Goal: Transaction & Acquisition: Obtain resource

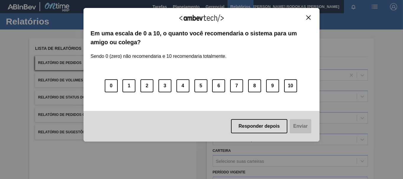
click at [306, 16] on img "Close" at bounding box center [308, 17] width 4 height 4
click at [310, 20] on div "Agradecemos seu feedback!" at bounding box center [201, 22] width 222 height 14
click at [308, 19] on img "Close" at bounding box center [308, 17] width 4 height 4
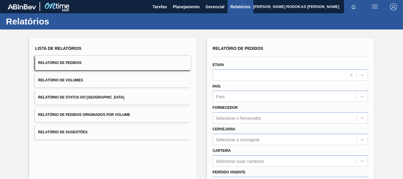
scroll to position [29, 0]
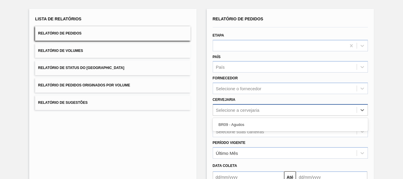
click at [221, 111] on div "Selecione a cervejaria" at bounding box center [238, 109] width 44 height 5
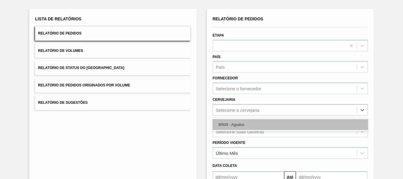
click at [221, 122] on div "BR09 - Agudos" at bounding box center [289, 124] width 155 height 11
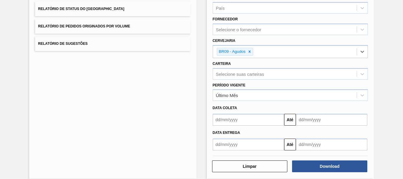
scroll to position [95, 0]
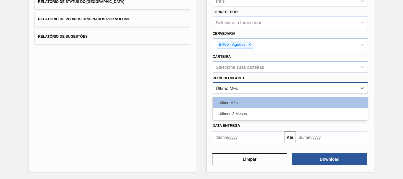
click at [263, 90] on div "Último Mês" at bounding box center [285, 88] width 144 height 9
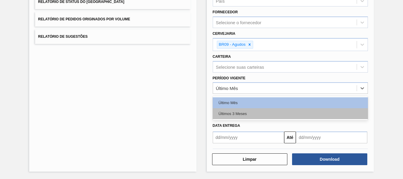
click at [234, 117] on div "Últimos 3 Meses" at bounding box center [289, 113] width 155 height 11
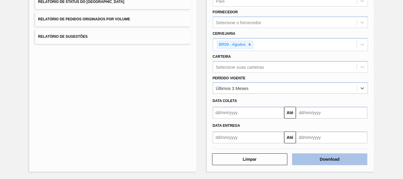
click at [330, 159] on button "Download" at bounding box center [329, 159] width 75 height 12
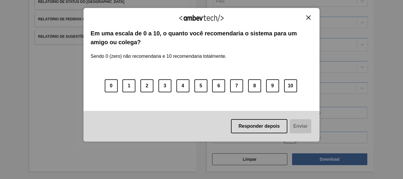
click at [310, 19] on img "Close" at bounding box center [308, 17] width 4 height 4
click at [310, 16] on img "Close" at bounding box center [308, 17] width 4 height 4
click at [312, 18] on button "Close" at bounding box center [308, 17] width 8 height 5
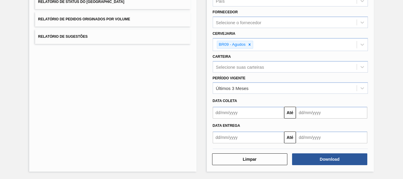
scroll to position [0, 0]
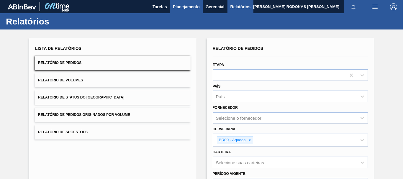
click at [175, 12] on button "Planejamento" at bounding box center [186, 6] width 33 height 13
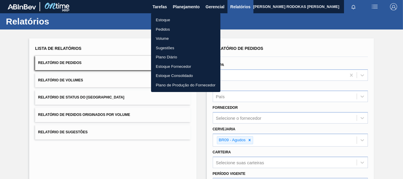
click at [170, 19] on li "Estoque" at bounding box center [185, 19] width 69 height 9
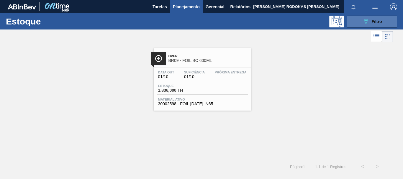
click at [366, 23] on icon at bounding box center [365, 21] width 4 height 5
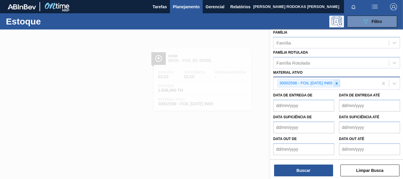
click at [338, 85] on icon at bounding box center [336, 83] width 4 height 4
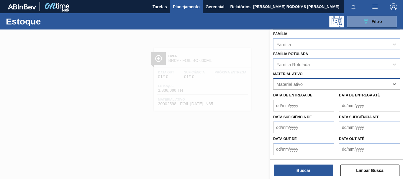
scroll to position [103, 0]
paste ativo "30012508"
type ativo "30012508"
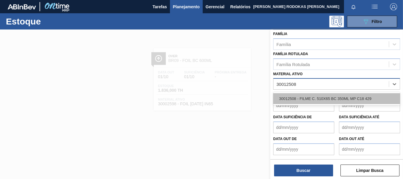
click at [344, 104] on div "30012508 - FILME C. 510X65 BC 350ML MP C18 429" at bounding box center [336, 98] width 127 height 11
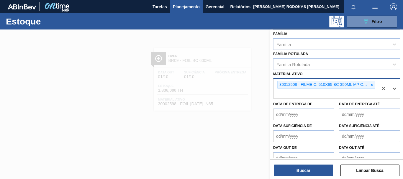
scroll to position [104, 0]
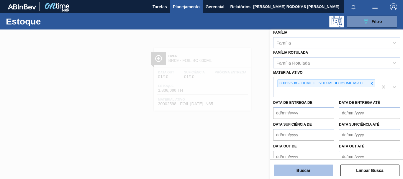
click at [307, 167] on button "Buscar" at bounding box center [303, 170] width 59 height 12
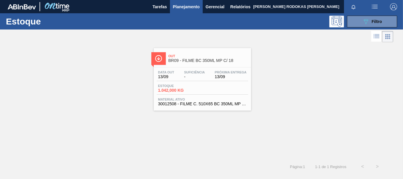
click at [233, 82] on div "Data out 13/09 Suficiência - Próxima Entrega 13/09 Estoque 1.042,000 KG Materia…" at bounding box center [202, 87] width 97 height 40
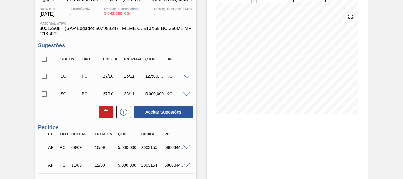
scroll to position [88, 0]
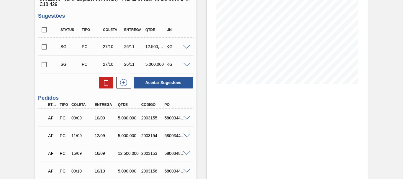
click at [185, 117] on span at bounding box center [186, 118] width 7 height 4
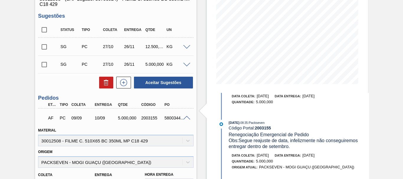
scroll to position [0, 0]
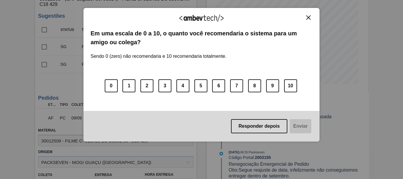
click at [307, 18] on img "Close" at bounding box center [308, 17] width 4 height 4
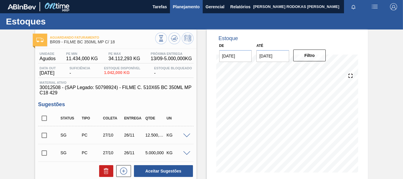
click at [197, 12] on button "Planejamento" at bounding box center [186, 6] width 33 height 13
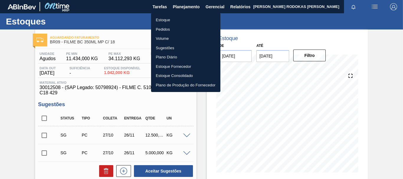
click at [177, 19] on li "Estoque" at bounding box center [185, 19] width 69 height 9
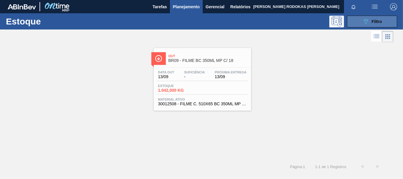
click at [385, 19] on button "089F7B8B-B2A5-4AFE-B5C0-19BA573D28AC Filtro" at bounding box center [372, 22] width 50 height 12
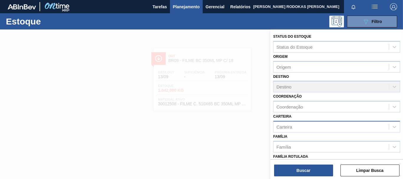
scroll to position [59, 0]
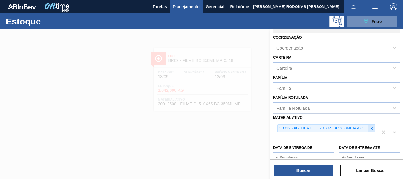
click at [372, 128] on icon at bounding box center [371, 128] width 4 height 4
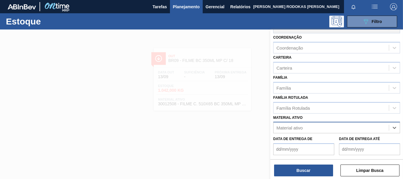
paste ativo "30002598"
type ativo "30002598"
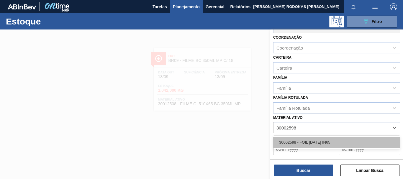
click at [340, 140] on div "30002598 - FOIL [DATE] IN65" at bounding box center [336, 142] width 127 height 11
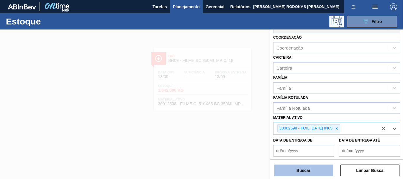
click at [300, 175] on button "Buscar" at bounding box center [303, 170] width 59 height 12
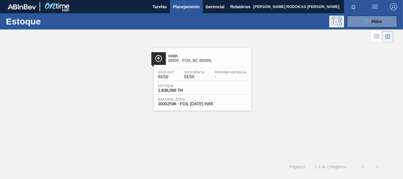
click at [223, 95] on div "Data out 01/10 Suficiência 01/10 Próxima Entrega - [GEOGRAPHIC_DATA] 1.836,000 …" at bounding box center [202, 87] width 97 height 40
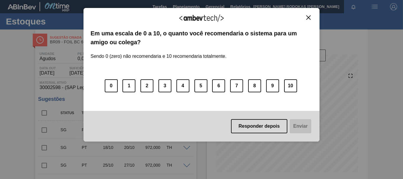
click at [311, 20] on button "Close" at bounding box center [308, 17] width 8 height 5
click at [311, 19] on button "Close" at bounding box center [308, 17] width 8 height 5
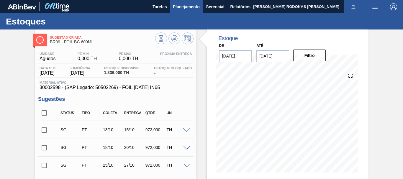
click at [193, 12] on button "Planejamento" at bounding box center [186, 6] width 33 height 13
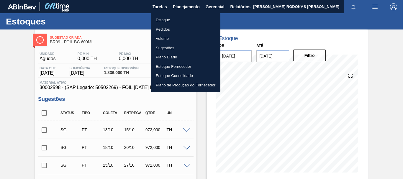
click at [168, 27] on li "Pedidos" at bounding box center [185, 29] width 69 height 9
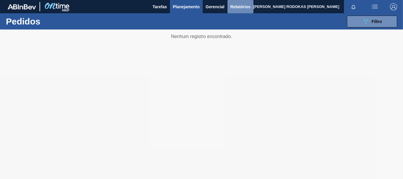
click at [236, 4] on span "Relatórios" at bounding box center [240, 6] width 20 height 7
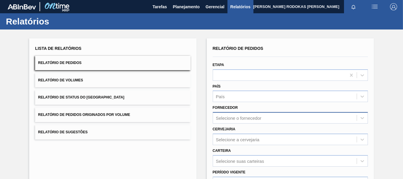
click at [238, 117] on div "Selecione o fornecedor" at bounding box center [289, 117] width 155 height 11
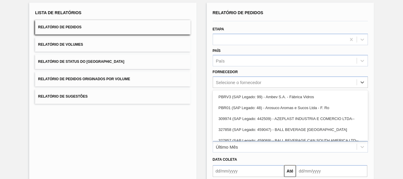
scroll to position [38, 0]
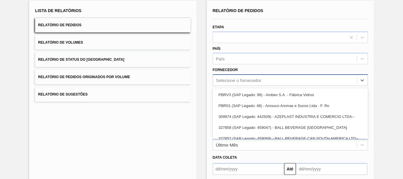
click at [232, 79] on div "Selecione o fornecedor" at bounding box center [238, 80] width 45 height 5
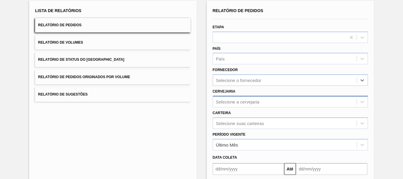
click at [226, 104] on div "Selecione a cervejaria" at bounding box center [285, 101] width 144 height 9
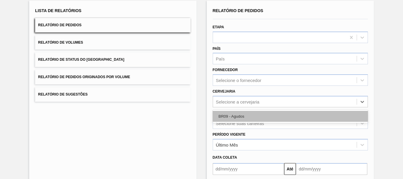
click at [224, 120] on div "BR09 - Agudos" at bounding box center [289, 116] width 155 height 11
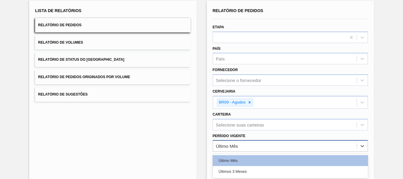
click at [232, 144] on div "Último Mês" at bounding box center [227, 146] width 22 height 5
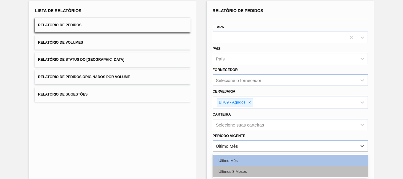
click at [232, 172] on div "Últimos 3 Meses" at bounding box center [289, 171] width 155 height 11
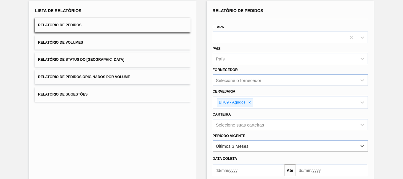
scroll to position [67, 0]
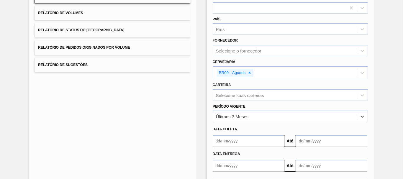
click at [227, 142] on input "text" at bounding box center [247, 141] width 71 height 12
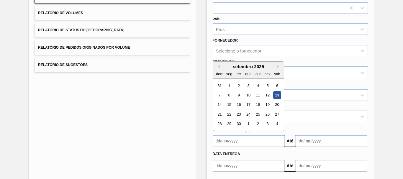
click at [220, 66] on div "setembro 2025" at bounding box center [248, 66] width 71 height 5
click at [219, 65] on button "Previous Month" at bounding box center [218, 67] width 4 height 4
click at [225, 123] on div "25" at bounding box center [229, 124] width 8 height 8
type input "[DATE]"
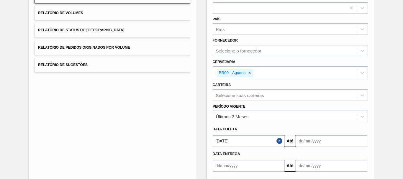
click at [308, 140] on input "text" at bounding box center [331, 141] width 71 height 12
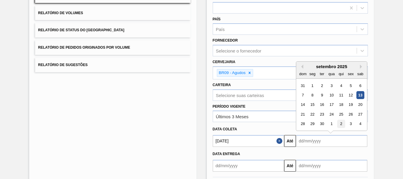
click at [339, 125] on div "2" at bounding box center [341, 124] width 8 height 8
type input "[DATE]"
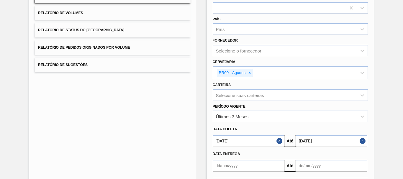
scroll to position [95, 0]
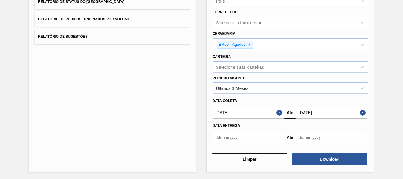
click at [310, 151] on div "Limpar Download" at bounding box center [290, 158] width 160 height 14
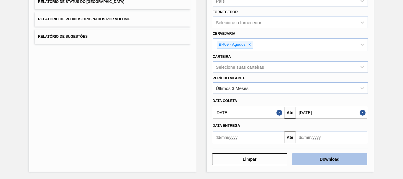
click at [309, 158] on button "Download" at bounding box center [329, 159] width 75 height 12
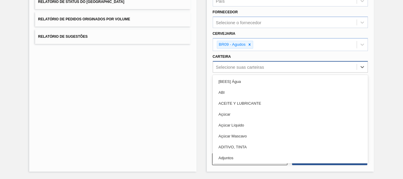
click at [233, 63] on div "Selecione suas carteiras" at bounding box center [285, 66] width 144 height 9
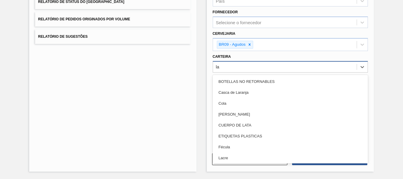
type input "lat"
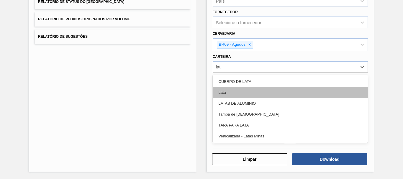
click at [231, 93] on div "Lata" at bounding box center [289, 92] width 155 height 11
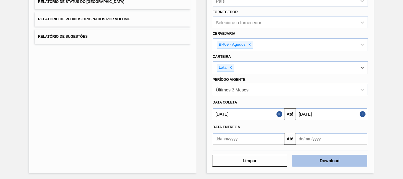
click at [344, 157] on button "Download" at bounding box center [329, 161] width 75 height 12
